Goal: Task Accomplishment & Management: Manage account settings

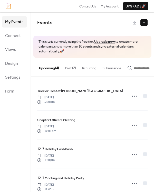
click at [71, 67] on button "Past (2)" at bounding box center [70, 67] width 17 height 18
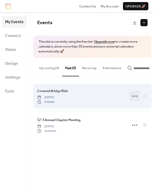
click at [135, 97] on circle at bounding box center [134, 96] width 1 height 1
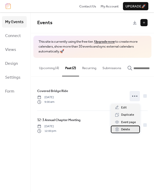
click at [129, 129] on span "Delete" at bounding box center [125, 129] width 9 height 5
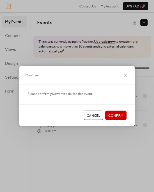
click at [115, 116] on span "Confirm" at bounding box center [115, 115] width 15 height 5
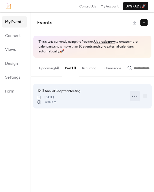
click at [135, 97] on circle at bounding box center [134, 96] width 1 height 1
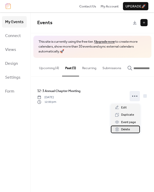
click at [128, 129] on span "Delete" at bounding box center [125, 129] width 9 height 5
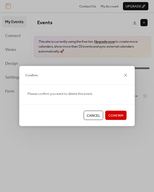
click at [116, 115] on span "Confirm" at bounding box center [115, 115] width 15 height 5
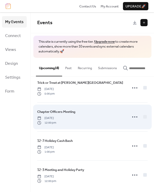
scroll to position [12, 0]
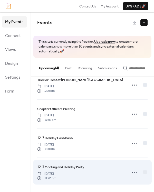
click at [83, 170] on span "12-3 Meeting and Holiday Party" at bounding box center [60, 167] width 47 height 5
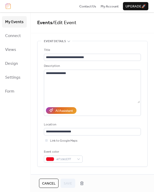
click at [46, 182] on span "Cancel" at bounding box center [48, 183] width 13 height 5
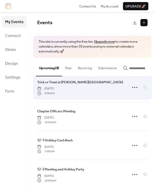
scroll to position [12, 0]
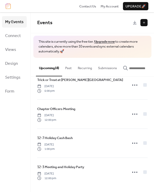
click at [143, 23] on button at bounding box center [144, 22] width 7 height 7
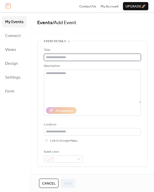
click at [62, 57] on input "text" at bounding box center [92, 57] width 97 height 7
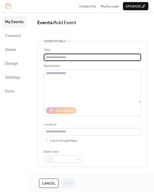
paste input "**********"
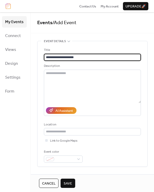
type input "**********"
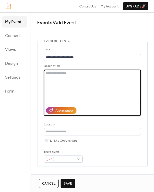
click at [55, 73] on textarea at bounding box center [92, 86] width 97 height 33
paste textarea "**********"
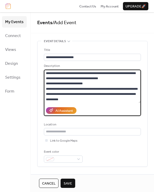
scroll to position [31, 0]
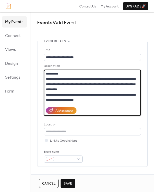
type textarea "**********"
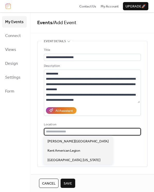
click at [54, 132] on input "text" at bounding box center [92, 131] width 97 height 7
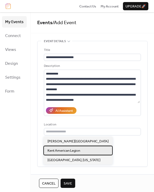
click at [75, 148] on span "Kent American Legion" at bounding box center [64, 150] width 33 height 5
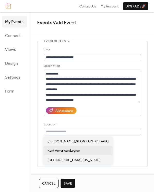
type input "**********"
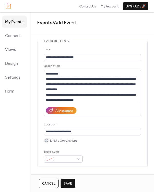
click at [47, 141] on div at bounding box center [46, 140] width 3 height 3
click at [79, 159] on div at bounding box center [63, 159] width 39 height 7
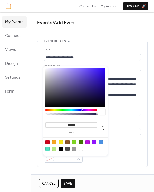
click at [47, 142] on div at bounding box center [48, 142] width 4 height 4
type input "*******"
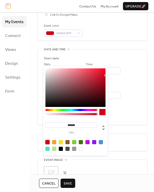
scroll to position [129, 0]
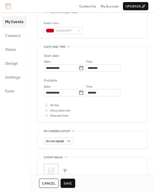
click at [132, 130] on div "**********" at bounding box center [92, 76] width 111 height 329
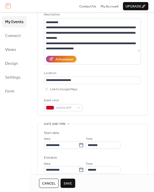
scroll to position [77, 0]
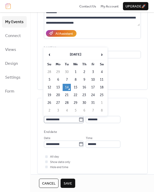
click at [84, 120] on icon at bounding box center [81, 119] width 5 height 5
click at [79, 120] on input "**********" at bounding box center [61, 119] width 35 height 7
click at [101, 55] on span "›" at bounding box center [102, 54] width 8 height 10
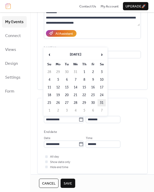
click at [103, 102] on td "31" at bounding box center [102, 102] width 8 height 7
type input "**********"
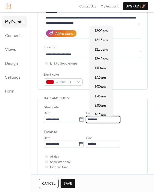
click at [104, 119] on input "********" at bounding box center [103, 119] width 35 height 7
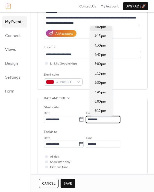
scroll to position [604, 0]
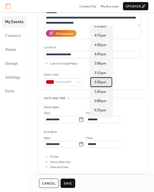
click at [103, 80] on span "5:30 pm" at bounding box center [101, 82] width 12 height 5
type input "*******"
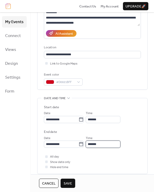
click at [106, 145] on input "*******" at bounding box center [103, 144] width 35 height 7
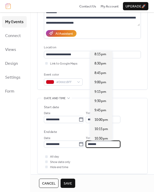
scroll to position [103, 0]
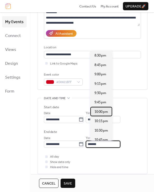
click at [102, 112] on span "10:00 pm" at bounding box center [102, 111] width 14 height 5
type input "********"
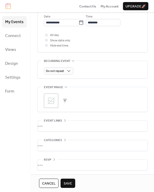
scroll to position [200, 0]
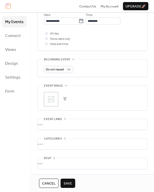
click at [51, 99] on icon at bounding box center [51, 99] width 8 height 8
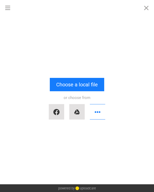
scroll to position [0, 0]
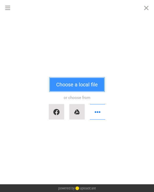
click at [77, 86] on button "Choose a local file" at bounding box center [77, 84] width 55 height 13
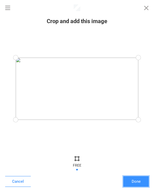
click at [141, 180] on button "Done" at bounding box center [136, 181] width 26 height 11
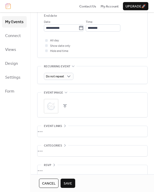
scroll to position [200, 0]
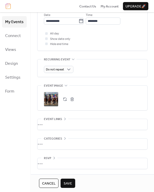
click at [64, 125] on div "•••" at bounding box center [93, 124] width 110 height 11
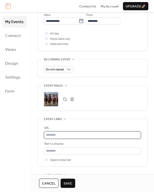
click at [70, 134] on input "text" at bounding box center [92, 134] width 97 height 7
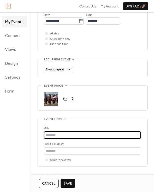
paste input "**********"
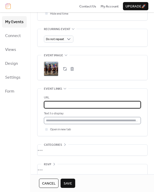
scroll to position [237, 0]
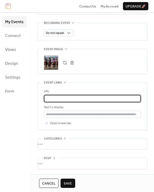
type input "**********"
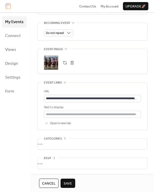
click at [69, 182] on span "Save" at bounding box center [68, 183] width 8 height 5
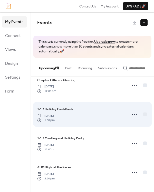
scroll to position [42, 0]
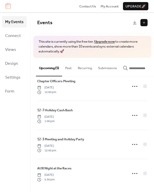
scroll to position [42, 0]
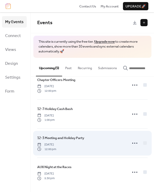
click at [69, 138] on span "12-3 Meeting and Holiday Party" at bounding box center [60, 137] width 47 height 5
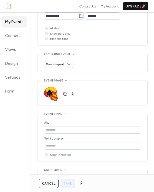
scroll to position [206, 0]
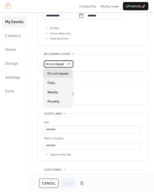
click at [69, 63] on icon at bounding box center [68, 64] width 3 height 2
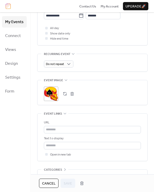
click at [108, 66] on div "Do not repeat" at bounding box center [92, 63] width 97 height 7
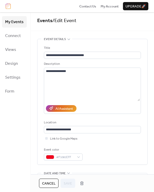
scroll to position [0, 0]
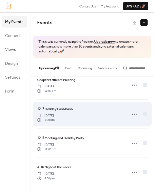
scroll to position [42, 0]
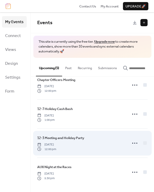
click at [74, 140] on span "12-3 Meeting and Holiday Party" at bounding box center [60, 137] width 47 height 5
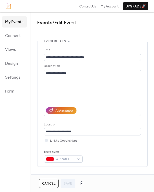
click at [46, 183] on span "Cancel" at bounding box center [48, 183] width 13 height 5
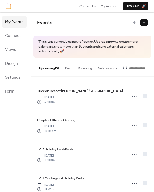
click at [145, 22] on button at bounding box center [144, 22] width 7 height 7
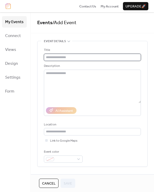
click at [57, 58] on input "text" at bounding box center [92, 57] width 97 height 7
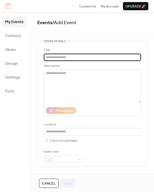
paste input "**********"
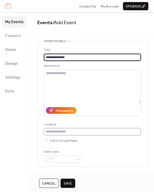
type input "**********"
click at [70, 130] on input "text" at bounding box center [92, 131] width 97 height 7
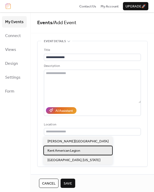
click at [71, 150] on span "Kent American Legion" at bounding box center [64, 150] width 33 height 5
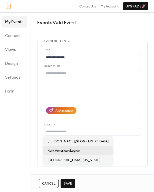
type input "**********"
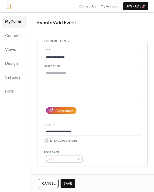
drag, startPoint x: 46, startPoint y: 142, endPoint x: 47, endPoint y: 144, distance: 2.6
click at [46, 142] on div at bounding box center [46, 140] width 5 height 5
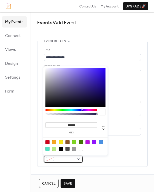
click at [55, 159] on div at bounding box center [63, 159] width 39 height 7
click at [46, 142] on div at bounding box center [48, 142] width 4 height 4
type input "*******"
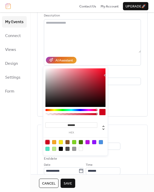
scroll to position [51, 0]
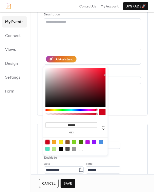
click at [128, 130] on div "**********" at bounding box center [92, 162] width 97 height 76
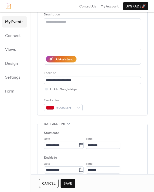
scroll to position [77, 0]
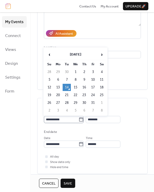
click at [84, 119] on icon at bounding box center [81, 119] width 5 height 5
click at [79, 119] on input "**********" at bounding box center [61, 119] width 35 height 7
click at [102, 54] on span "›" at bounding box center [102, 54] width 8 height 10
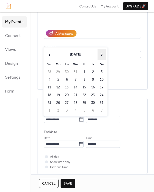
click at [102, 54] on span "›" at bounding box center [102, 54] width 8 height 10
click at [48, 87] on td "8" at bounding box center [49, 87] width 8 height 7
type input "**********"
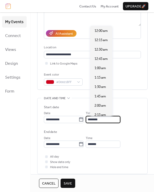
click at [102, 117] on input "********" at bounding box center [103, 119] width 35 height 7
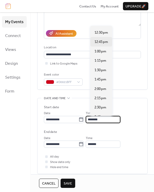
scroll to position [475, 0]
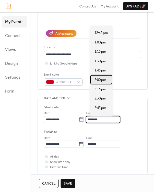
click at [103, 78] on span "2:00 pm" at bounding box center [101, 79] width 12 height 5
type input "*******"
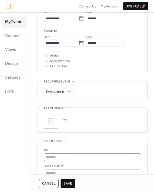
scroll to position [180, 0]
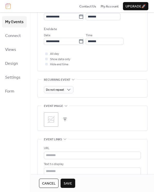
click at [51, 119] on icon at bounding box center [51, 119] width 7 height 7
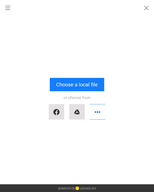
scroll to position [0, 0]
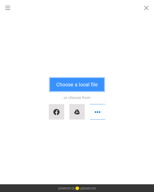
click at [84, 84] on button "Choose a local file" at bounding box center [77, 84] width 55 height 13
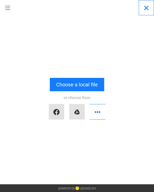
click at [147, 8] on button "Close" at bounding box center [146, 7] width 15 height 15
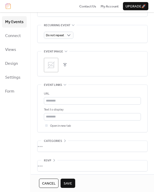
scroll to position [237, 0]
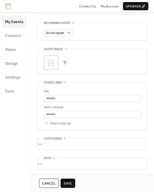
click at [69, 184] on span "Save" at bounding box center [68, 183] width 8 height 5
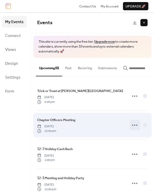
click at [133, 127] on icon at bounding box center [135, 125] width 8 height 8
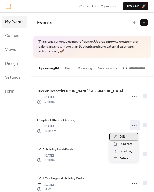
click at [124, 136] on span "Edit" at bounding box center [123, 136] width 6 height 5
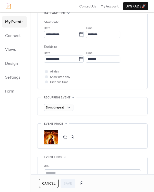
scroll to position [180, 0]
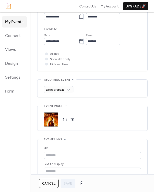
click at [70, 119] on button "button" at bounding box center [72, 119] width 7 height 7
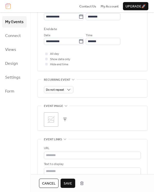
click at [52, 120] on icon at bounding box center [51, 119] width 8 height 8
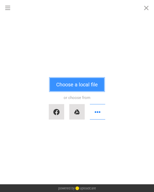
click at [86, 84] on button "Choose a local file" at bounding box center [77, 84] width 55 height 13
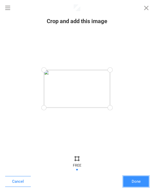
click at [139, 182] on button "Done" at bounding box center [136, 181] width 26 height 11
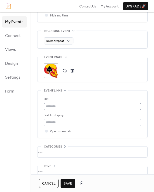
scroll to position [237, 0]
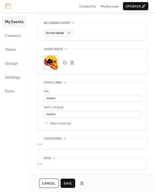
click at [65, 183] on span "Save" at bounding box center [68, 183] width 8 height 5
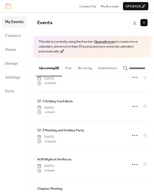
scroll to position [71, 0]
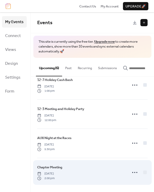
click at [57, 167] on span "Chapter Meeting" at bounding box center [49, 167] width 25 height 5
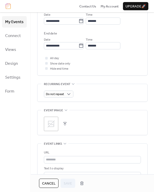
scroll to position [206, 0]
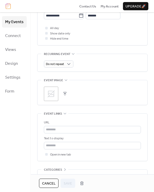
click at [50, 93] on icon at bounding box center [51, 93] width 7 height 7
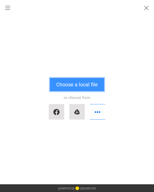
click at [75, 83] on button "Choose a local file" at bounding box center [77, 84] width 55 height 13
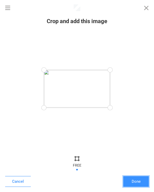
click at [134, 179] on button "Done" at bounding box center [136, 181] width 26 height 11
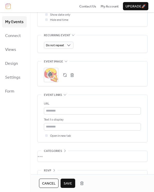
scroll to position [237, 0]
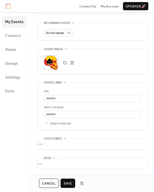
click at [70, 183] on span "Save" at bounding box center [68, 183] width 8 height 5
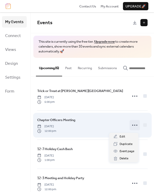
click at [135, 126] on icon at bounding box center [135, 125] width 8 height 8
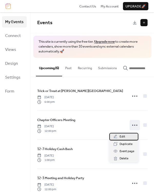
click at [125, 136] on span "Edit" at bounding box center [123, 136] width 6 height 5
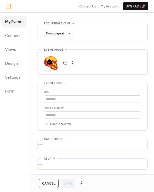
scroll to position [237, 0]
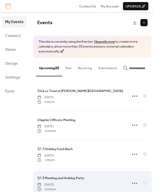
click at [75, 178] on span "12-3 Meeting and Holiday Party" at bounding box center [60, 178] width 47 height 5
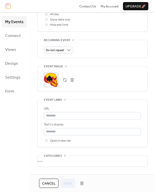
scroll to position [231, 0]
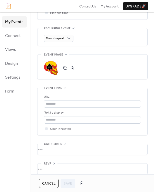
click at [48, 67] on div ";" at bounding box center [51, 68] width 14 height 14
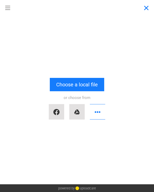
click at [147, 8] on button "Close" at bounding box center [146, 7] width 15 height 15
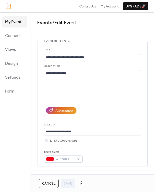
click at [50, 184] on span "Cancel" at bounding box center [48, 183] width 13 height 5
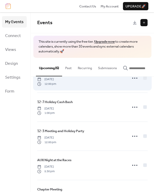
scroll to position [71, 0]
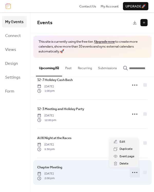
click at [132, 171] on icon at bounding box center [135, 172] width 8 height 8
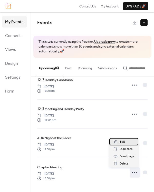
click at [123, 142] on span "Edit" at bounding box center [123, 141] width 6 height 5
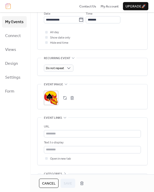
scroll to position [206, 0]
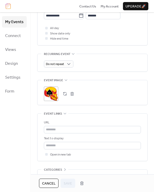
click at [50, 92] on div ";" at bounding box center [51, 94] width 14 height 14
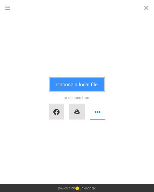
click at [75, 85] on button "Choose a local file" at bounding box center [77, 84] width 55 height 13
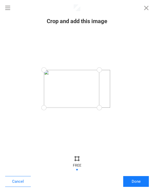
drag, startPoint x: 110, startPoint y: 107, endPoint x: 99, endPoint y: 109, distance: 10.9
click at [99, 109] on div at bounding box center [100, 108] width 12 height 12
drag, startPoint x: 43, startPoint y: 108, endPoint x: 57, endPoint y: 109, distance: 13.7
click at [57, 109] on div at bounding box center [57, 108] width 12 height 12
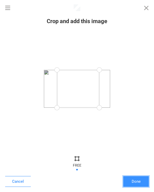
click at [139, 182] on button "Done" at bounding box center [136, 181] width 26 height 11
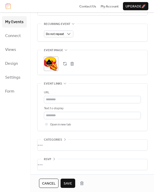
scroll to position [237, 0]
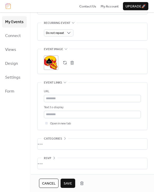
click at [71, 182] on span "Save" at bounding box center [68, 183] width 8 height 5
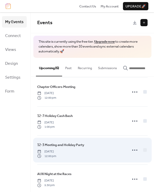
scroll to position [71, 0]
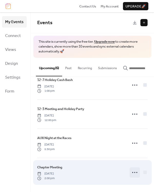
click at [132, 173] on icon at bounding box center [135, 172] width 8 height 8
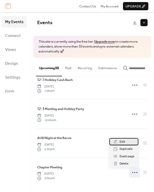
click at [121, 141] on span "Edit" at bounding box center [123, 141] width 6 height 5
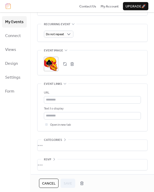
scroll to position [237, 0]
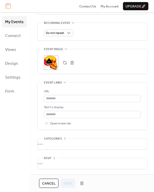
click at [65, 63] on button "button" at bounding box center [64, 62] width 7 height 7
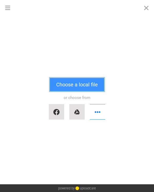
click at [76, 83] on button "Choose a local file" at bounding box center [77, 84] width 55 height 13
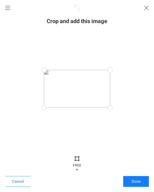
drag, startPoint x: 111, startPoint y: 109, endPoint x: 116, endPoint y: 117, distance: 9.7
click at [116, 117] on div at bounding box center [77, 89] width 144 height 118
drag, startPoint x: 110, startPoint y: 108, endPoint x: 121, endPoint y: 120, distance: 15.7
click at [121, 120] on div at bounding box center [77, 89] width 144 height 118
click at [24, 180] on button "Cancel" at bounding box center [18, 181] width 26 height 11
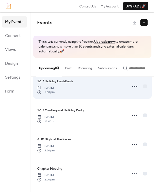
scroll to position [71, 0]
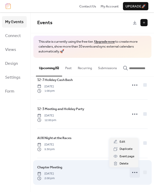
click at [135, 173] on icon at bounding box center [135, 172] width 8 height 8
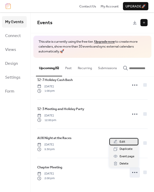
click at [121, 141] on span "Edit" at bounding box center [123, 141] width 6 height 5
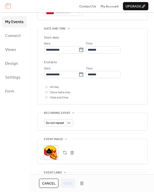
scroll to position [180, 0]
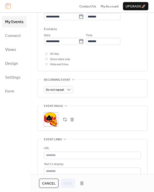
click at [64, 119] on button "button" at bounding box center [64, 119] width 7 height 7
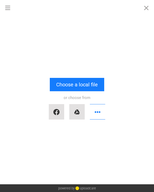
scroll to position [0, 0]
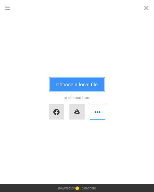
click at [71, 86] on button "Choose a local file" at bounding box center [77, 84] width 55 height 13
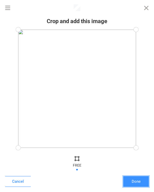
click at [143, 179] on button "Done" at bounding box center [136, 181] width 26 height 11
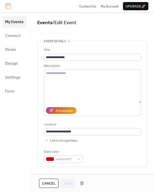
scroll to position [206, 0]
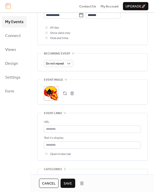
click at [64, 183] on span "Save" at bounding box center [68, 183] width 8 height 5
